Goal: Information Seeking & Learning: Learn about a topic

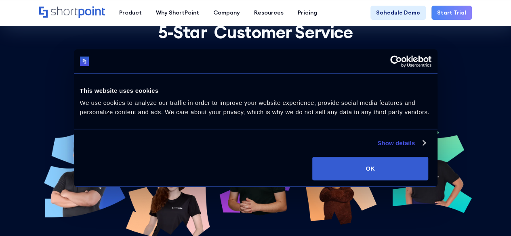
scroll to position [2544, 0]
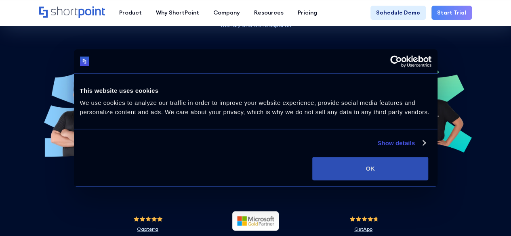
click at [428, 170] on button "OK" at bounding box center [370, 168] width 116 height 23
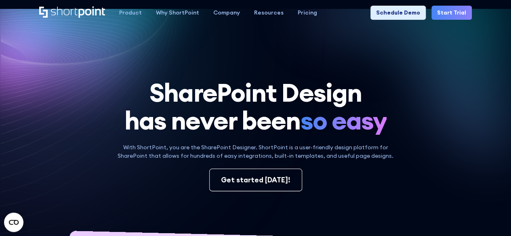
scroll to position [0, 0]
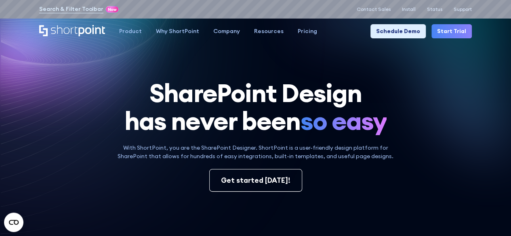
click at [454, 32] on link "Start Trial" at bounding box center [451, 31] width 40 height 14
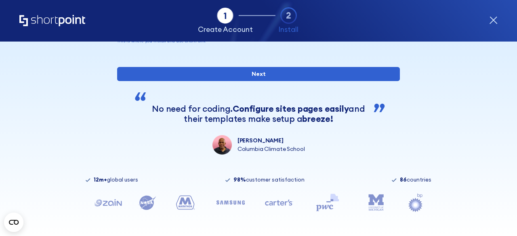
scroll to position [156, 0]
click at [494, 20] on icon "form" at bounding box center [493, 20] width 7 height 7
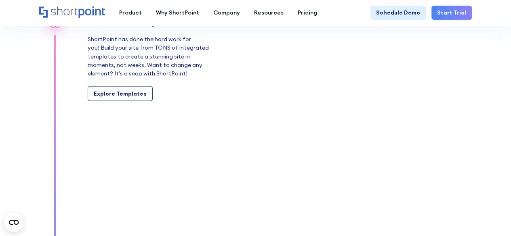
scroll to position [746, 0]
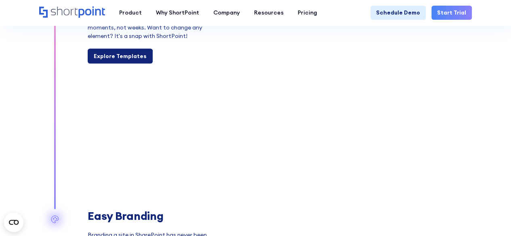
click at [124, 53] on div "Explore Templates" at bounding box center [120, 56] width 53 height 8
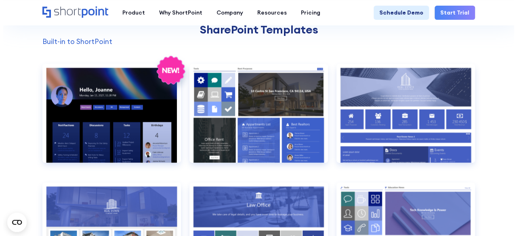
scroll to position [626, 0]
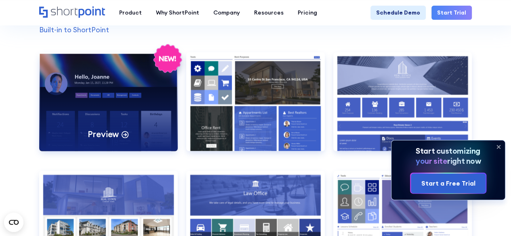
click at [105, 114] on div "Preview" at bounding box center [108, 101] width 138 height 99
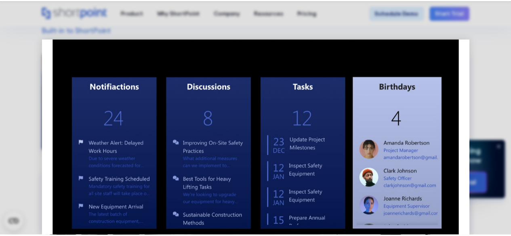
scroll to position [0, 0]
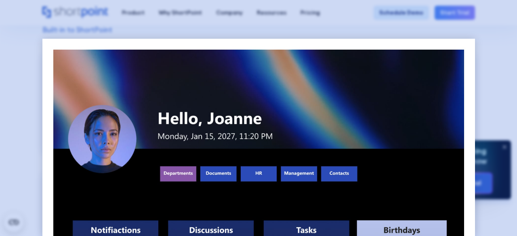
click at [492, 92] on div at bounding box center [258, 118] width 517 height 236
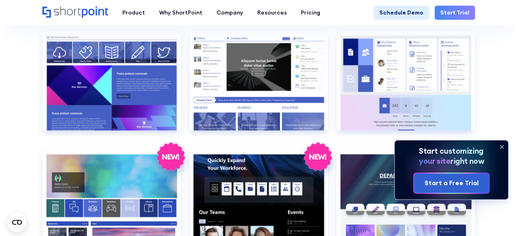
scroll to position [1002, 0]
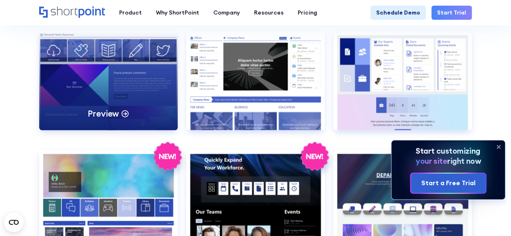
click at [117, 81] on div "Preview" at bounding box center [108, 80] width 138 height 99
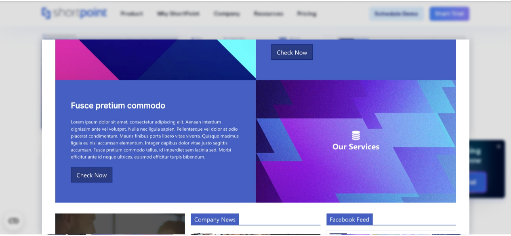
scroll to position [327, 0]
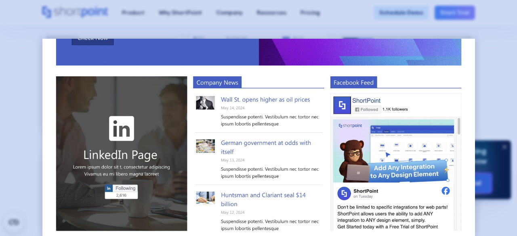
click at [493, 94] on div at bounding box center [258, 118] width 517 height 236
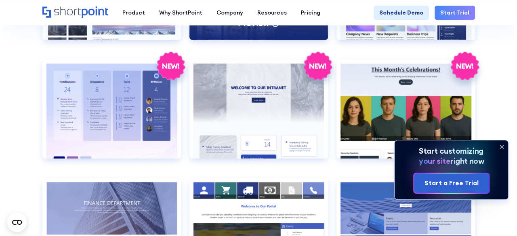
scroll to position [1212, 0]
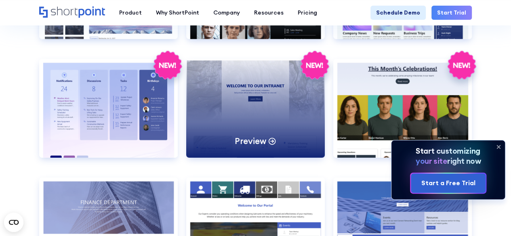
click at [270, 119] on div "Preview" at bounding box center [255, 108] width 138 height 99
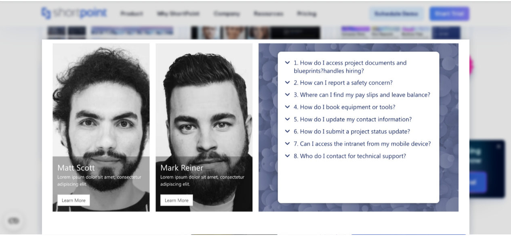
scroll to position [849, 0]
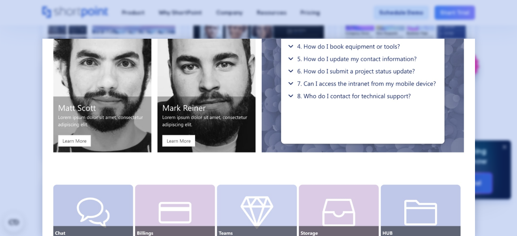
click at [490, 103] on div at bounding box center [258, 118] width 517 height 236
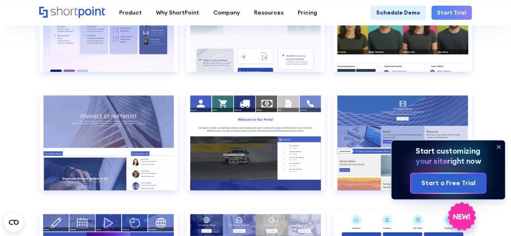
scroll to position [1298, 0]
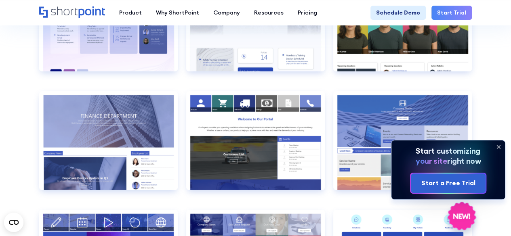
click at [500, 147] on icon at bounding box center [498, 146] width 13 height 13
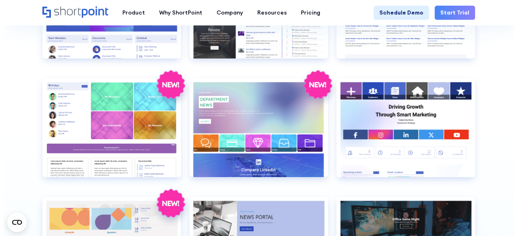
scroll to position [1549, 0]
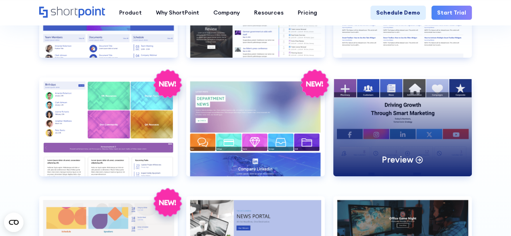
click at [375, 115] on div "Preview" at bounding box center [402, 126] width 138 height 99
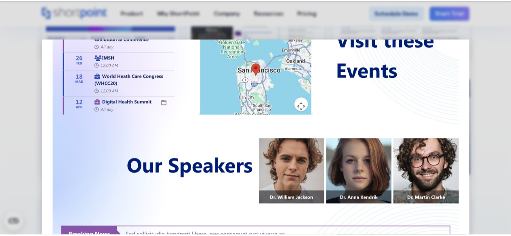
scroll to position [363, 0]
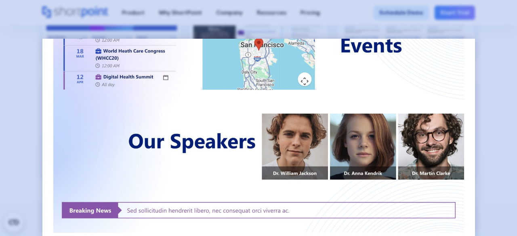
click at [499, 94] on div at bounding box center [258, 118] width 517 height 236
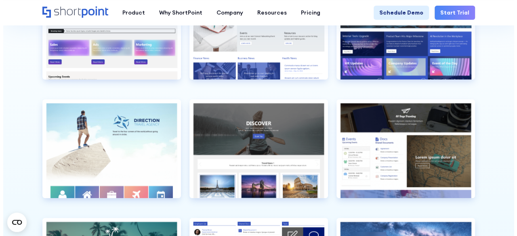
scroll to position [1767, 0]
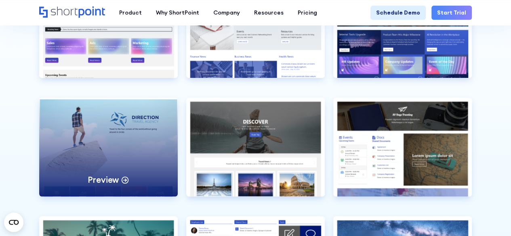
click at [103, 148] on div "Preview" at bounding box center [108, 147] width 138 height 99
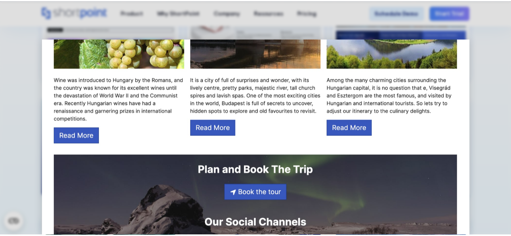
scroll to position [844, 0]
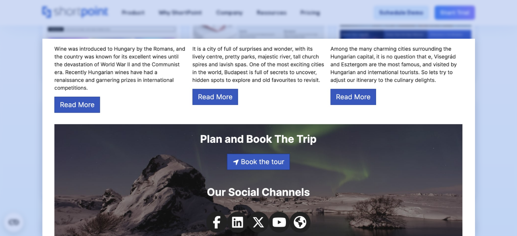
click at [500, 94] on div at bounding box center [258, 118] width 517 height 236
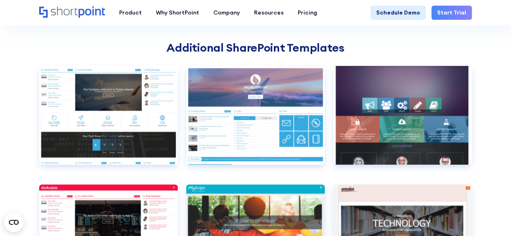
scroll to position [2087, 0]
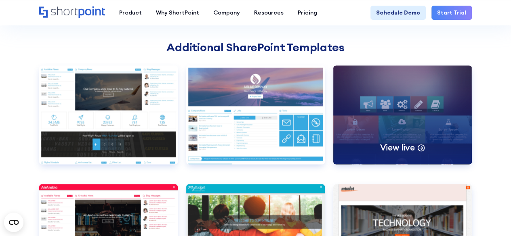
click at [391, 103] on div "View live" at bounding box center [402, 114] width 138 height 99
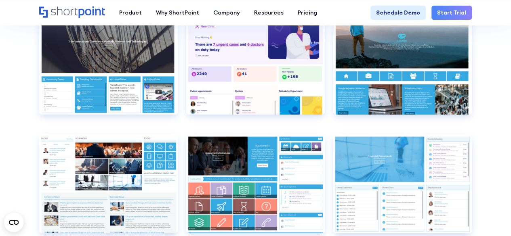
scroll to position [2968, 0]
